Goal: Use online tool/utility

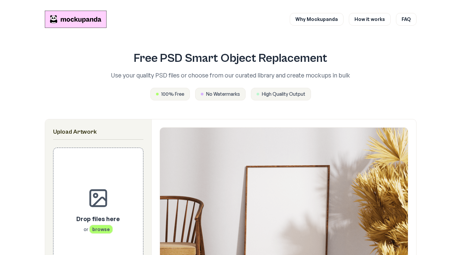
click at [228, 108] on div "Free PSD Smart Object Replacement Use your quality PSD files or choose from our…" at bounding box center [231, 76] width 372 height 70
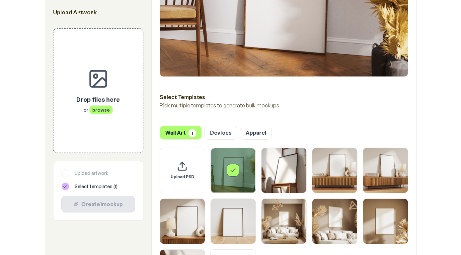
scroll to position [305, 0]
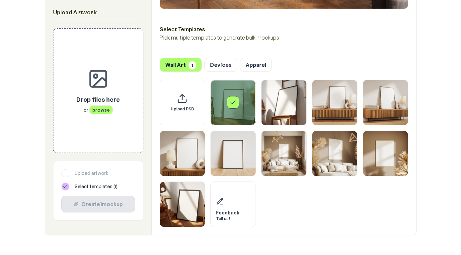
click at [68, 185] on icon at bounding box center [65, 186] width 5 height 5
click at [66, 174] on div at bounding box center [65, 173] width 8 height 8
click at [219, 63] on div "Upload your own PSD template Should contain a Smart Object layer named Design a…" at bounding box center [184, 64] width 80 height 23
click at [222, 63] on button "Devices" at bounding box center [221, 64] width 33 height 14
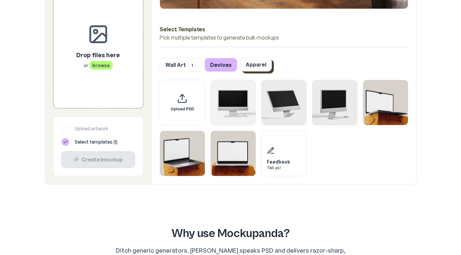
click at [248, 66] on button "Apparel" at bounding box center [256, 64] width 32 height 14
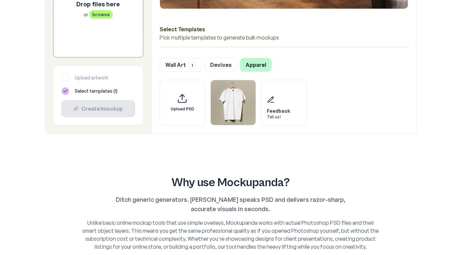
click at [185, 60] on button "Wall Art 1" at bounding box center [181, 64] width 42 height 14
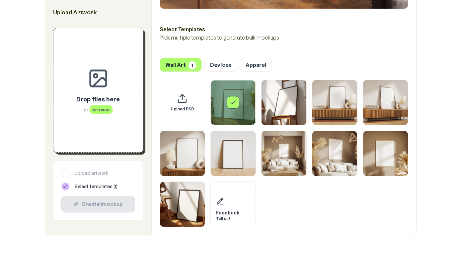
click at [97, 97] on p "Drop files here" at bounding box center [98, 98] width 44 height 9
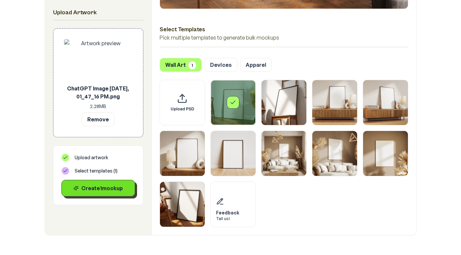
click at [110, 184] on div "Create 1 mockup" at bounding box center [98, 188] width 62 height 8
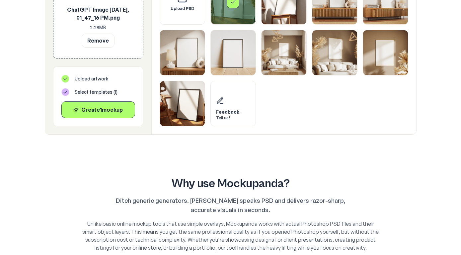
scroll to position [440, 0]
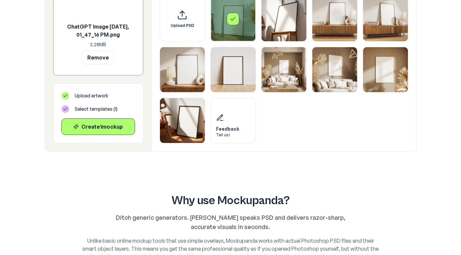
click at [238, 19] on div "Select template Framed Poster" at bounding box center [233, 19] width 13 height 13
